Goal: Transaction & Acquisition: Purchase product/service

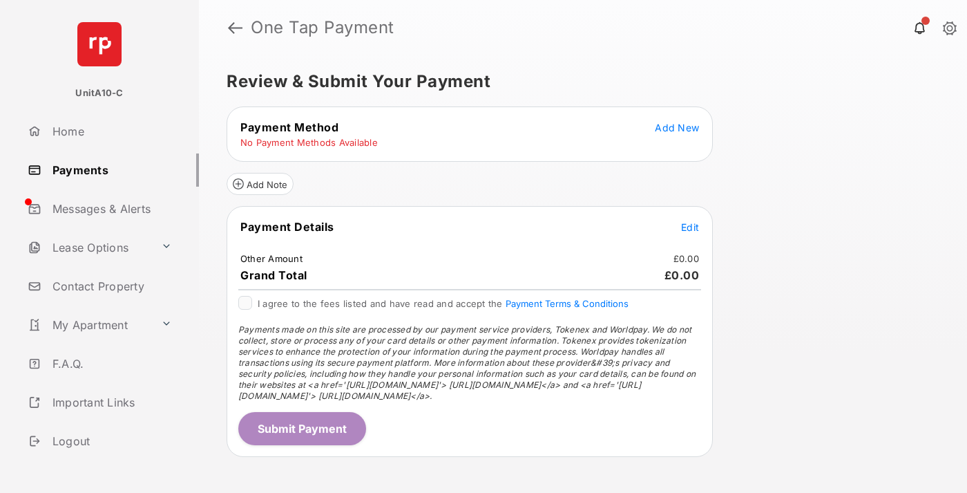
click at [677, 127] on span "Add New" at bounding box center [677, 128] width 44 height 12
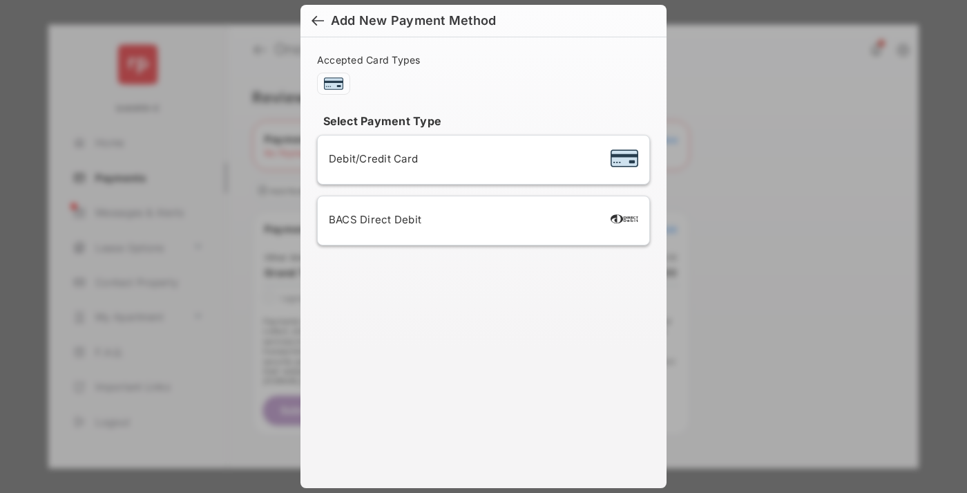
click at [370, 158] on span "Debit/Credit Card" at bounding box center [373, 158] width 89 height 13
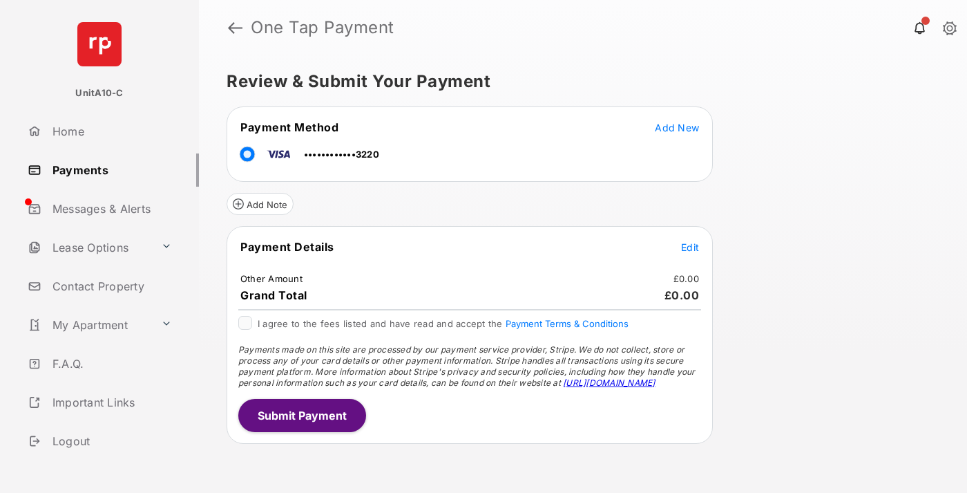
click at [690, 247] on span "Edit" at bounding box center [690, 247] width 18 height 12
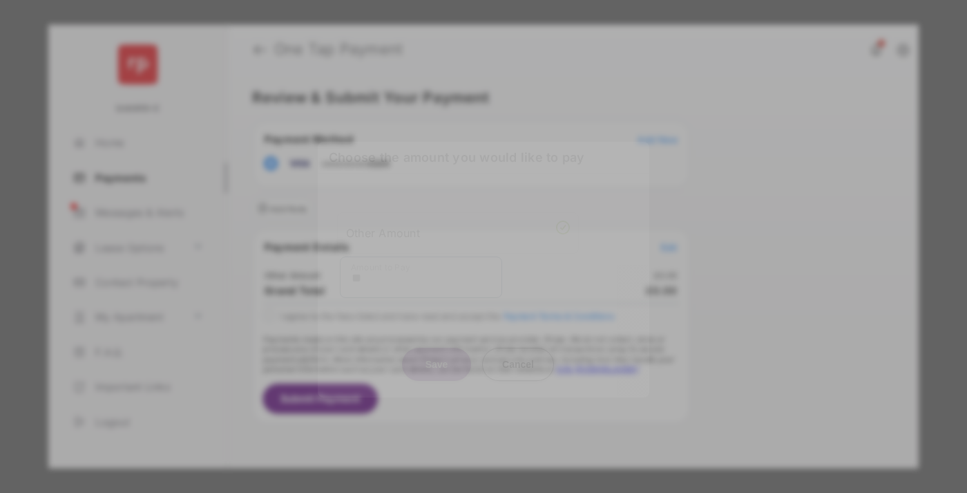
type input "**"
click at [437, 349] on button "Save" at bounding box center [436, 363] width 69 height 33
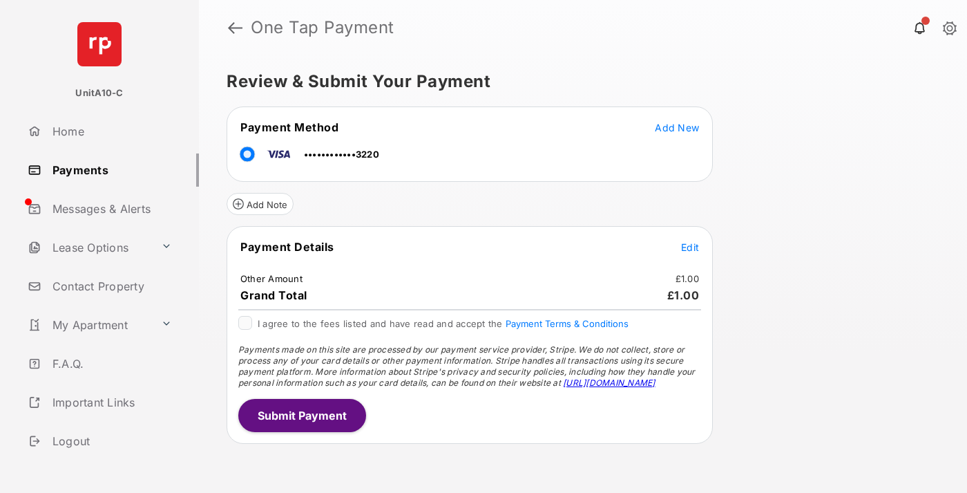
click at [301, 414] on button "Submit Payment" at bounding box center [302, 415] width 128 height 33
